Goal: Navigation & Orientation: Find specific page/section

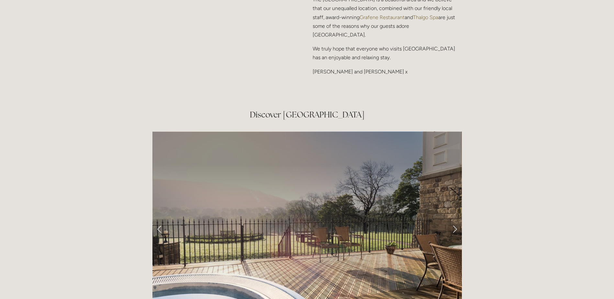
scroll to position [1036, 0]
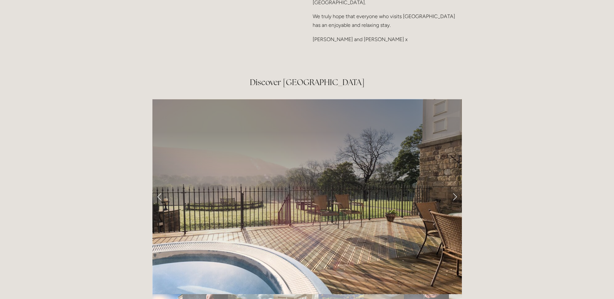
click at [454, 187] on link "Next Slide" at bounding box center [455, 196] width 14 height 19
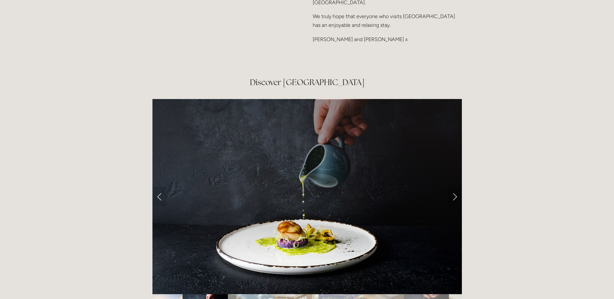
click at [454, 187] on link "Next Slide" at bounding box center [455, 196] width 14 height 19
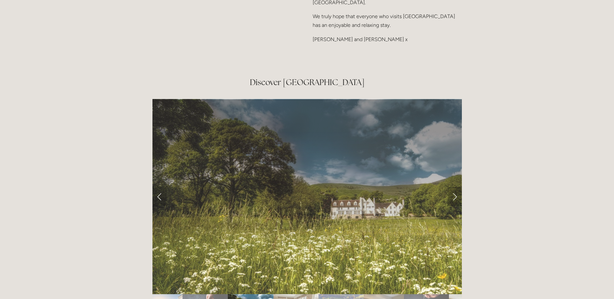
click at [454, 187] on link "Next Slide" at bounding box center [455, 196] width 14 height 19
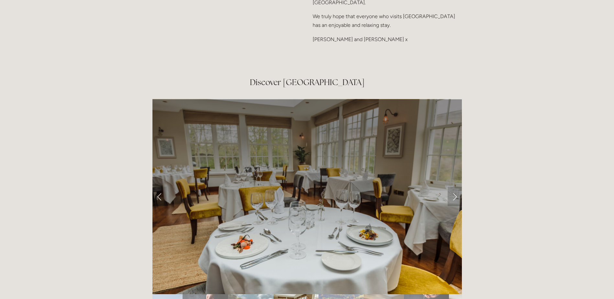
click at [454, 187] on link "Next Slide" at bounding box center [455, 196] width 14 height 19
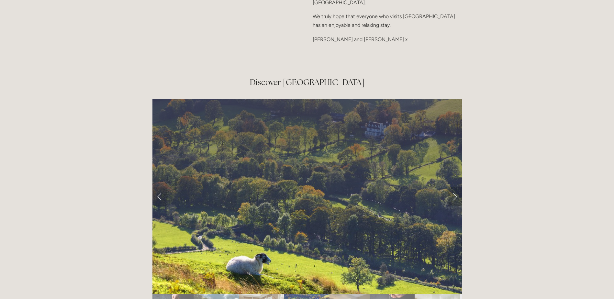
click at [454, 187] on link "Next Slide" at bounding box center [455, 196] width 14 height 19
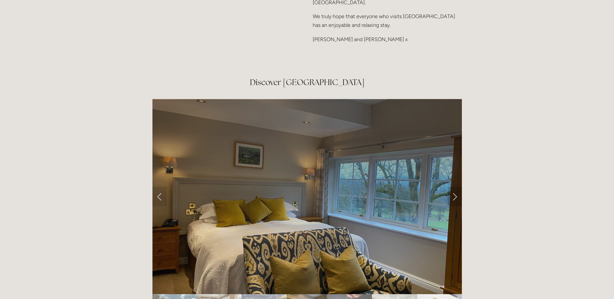
click at [454, 187] on link "Next Slide" at bounding box center [455, 196] width 14 height 19
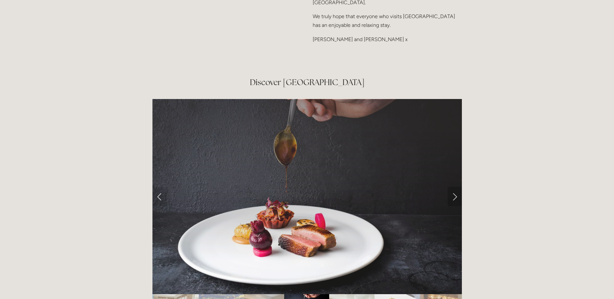
click at [454, 187] on link "Next Slide" at bounding box center [455, 196] width 14 height 19
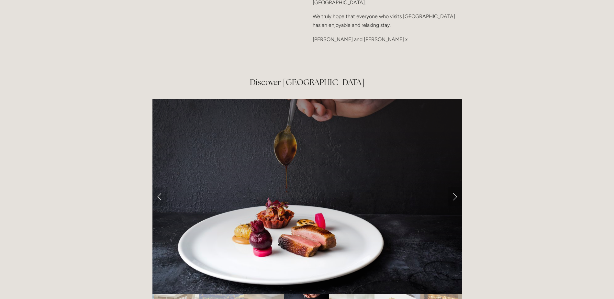
click at [454, 187] on link "Next Slide" at bounding box center [455, 196] width 14 height 19
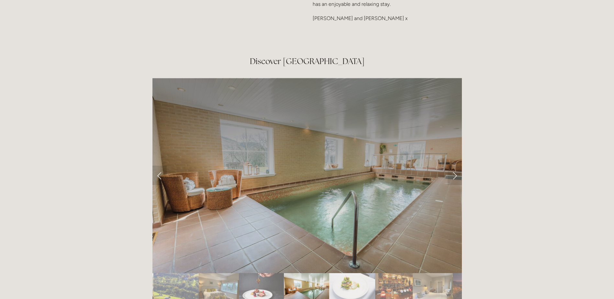
scroll to position [1069, 0]
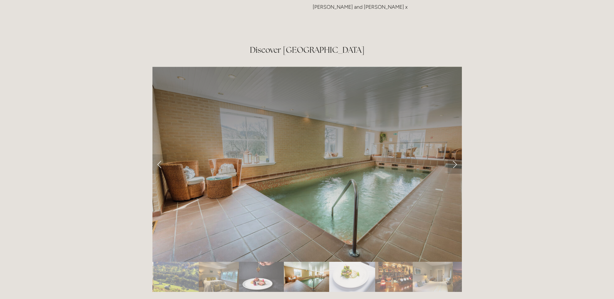
click at [450, 154] on link "Next Slide" at bounding box center [455, 163] width 14 height 19
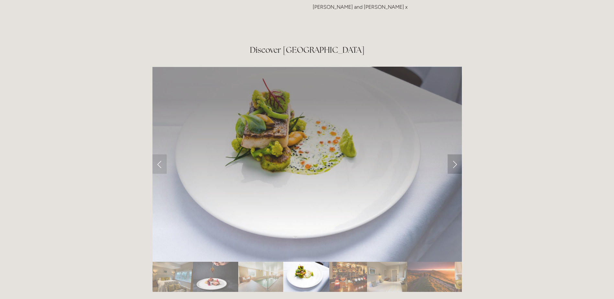
click at [450, 154] on link "Next Slide" at bounding box center [455, 163] width 14 height 19
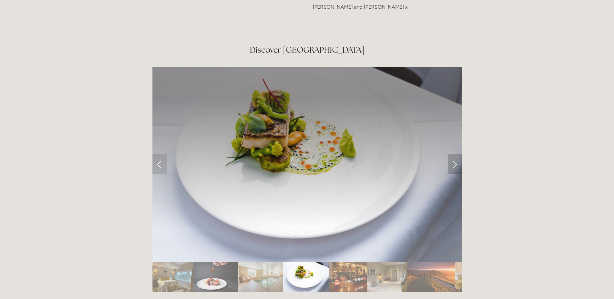
click at [450, 154] on link "Next Slide" at bounding box center [455, 163] width 14 height 19
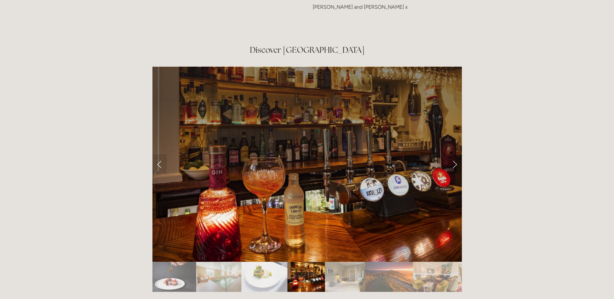
click at [454, 154] on link "Next Slide" at bounding box center [455, 163] width 14 height 19
click at [451, 154] on link "Next Slide" at bounding box center [455, 163] width 14 height 19
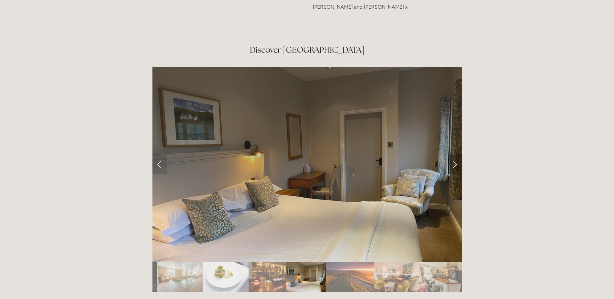
click at [451, 154] on link "Next Slide" at bounding box center [455, 163] width 14 height 19
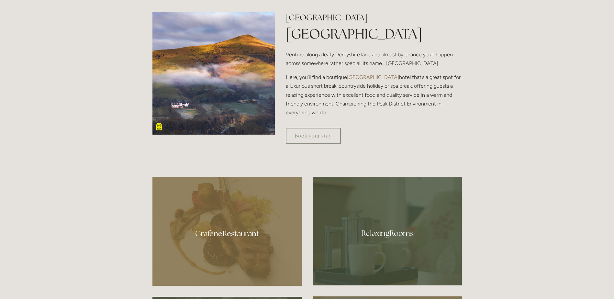
scroll to position [291, 0]
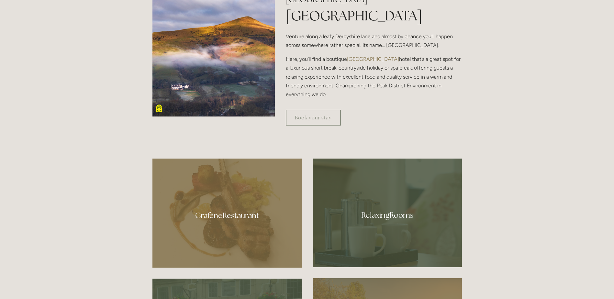
click at [208, 219] on div at bounding box center [227, 213] width 149 height 109
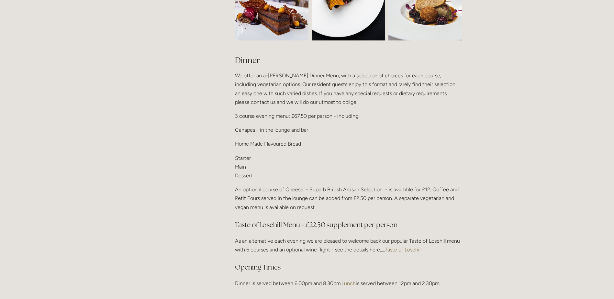
scroll to position [745, 0]
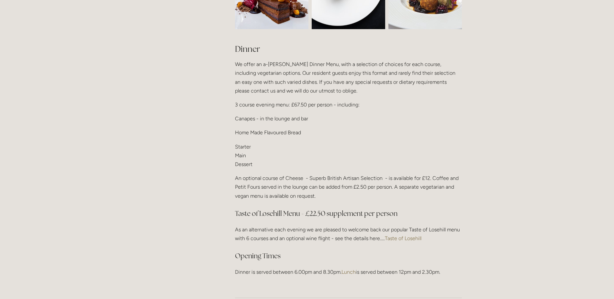
click at [405, 237] on link "Taste of Losehill" at bounding box center [403, 238] width 37 height 6
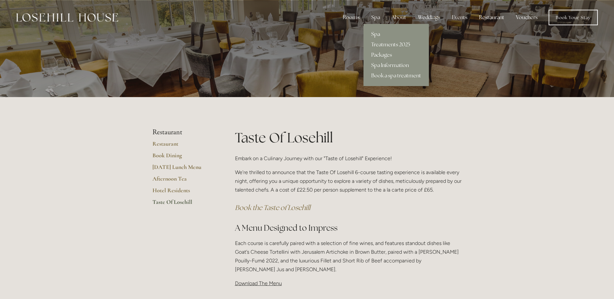
click at [374, 32] on link "Spa" at bounding box center [396, 34] width 65 height 10
